Goal: Task Accomplishment & Management: Manage account settings

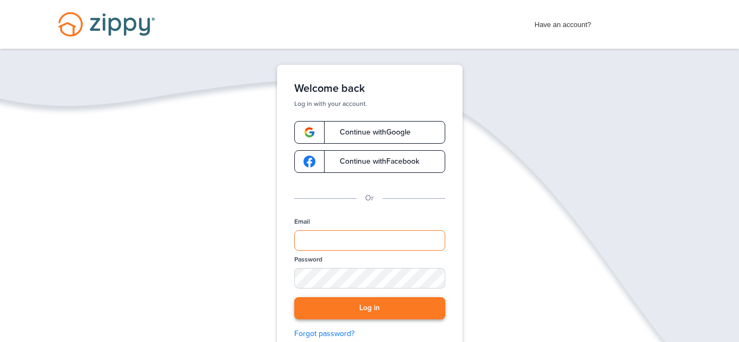
type input "**********"
click at [392, 305] on button "Log in" at bounding box center [369, 308] width 151 height 22
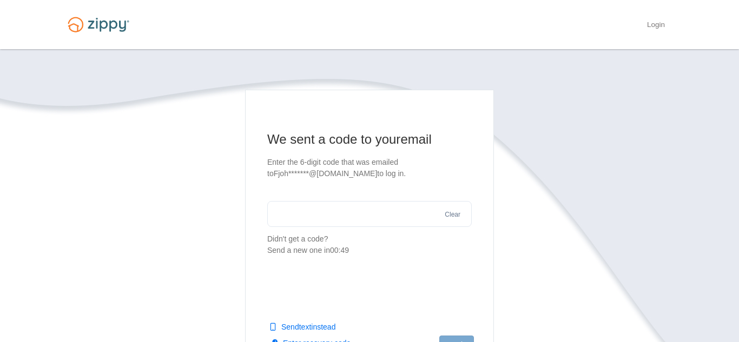
click at [317, 213] on input "text" at bounding box center [369, 214] width 204 height 26
type input "******"
